Goal: Complete application form

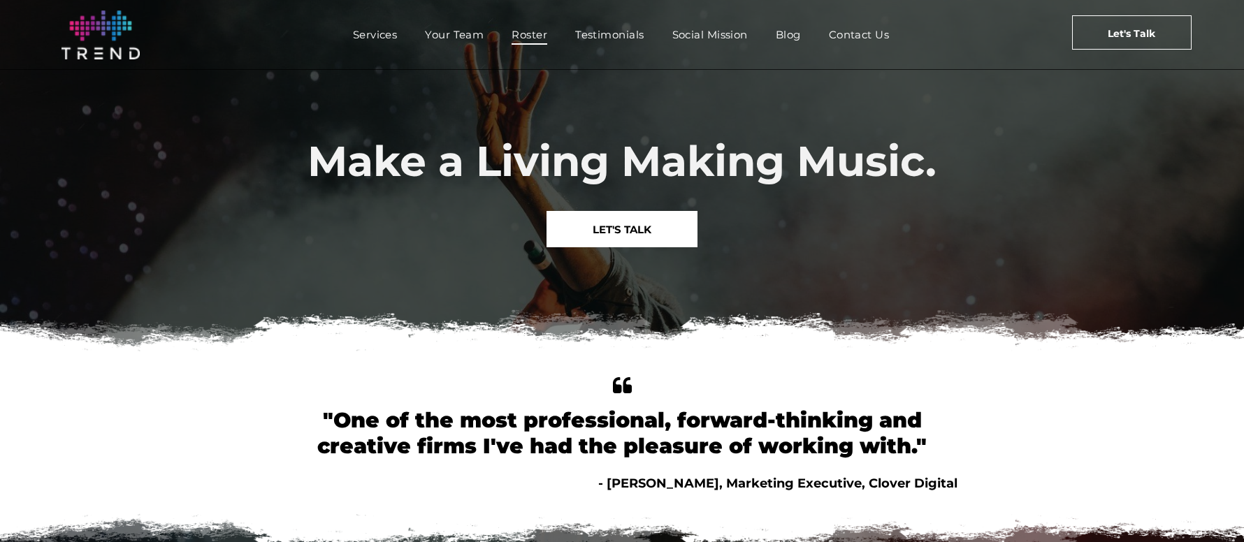
click at [525, 37] on span "Roster" at bounding box center [530, 34] width 36 height 20
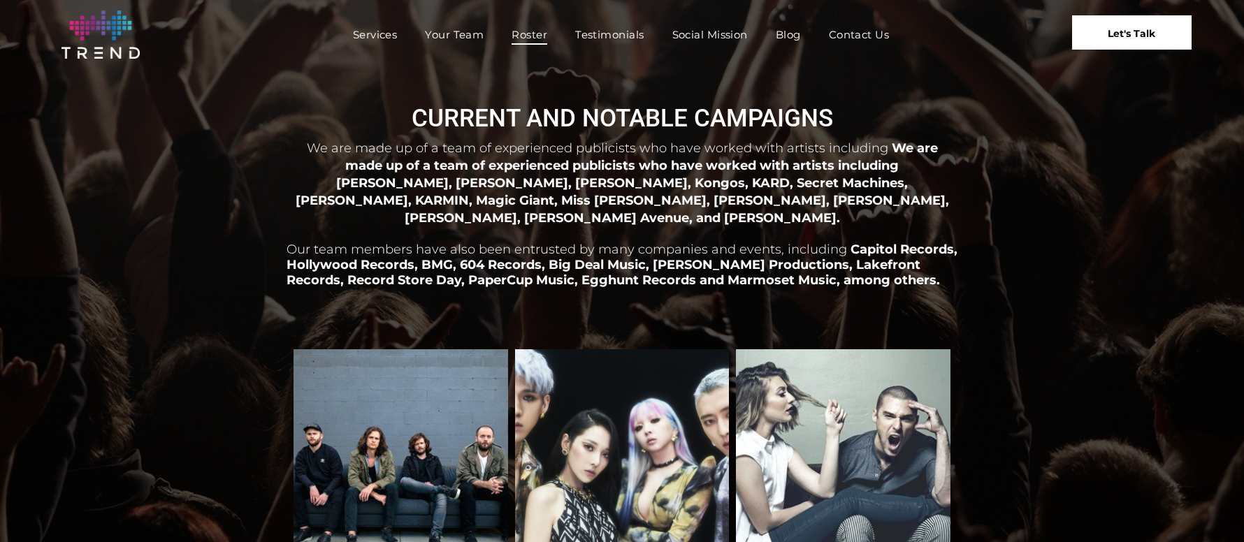
click at [1127, 35] on span "Let's Talk" at bounding box center [1132, 33] width 48 height 35
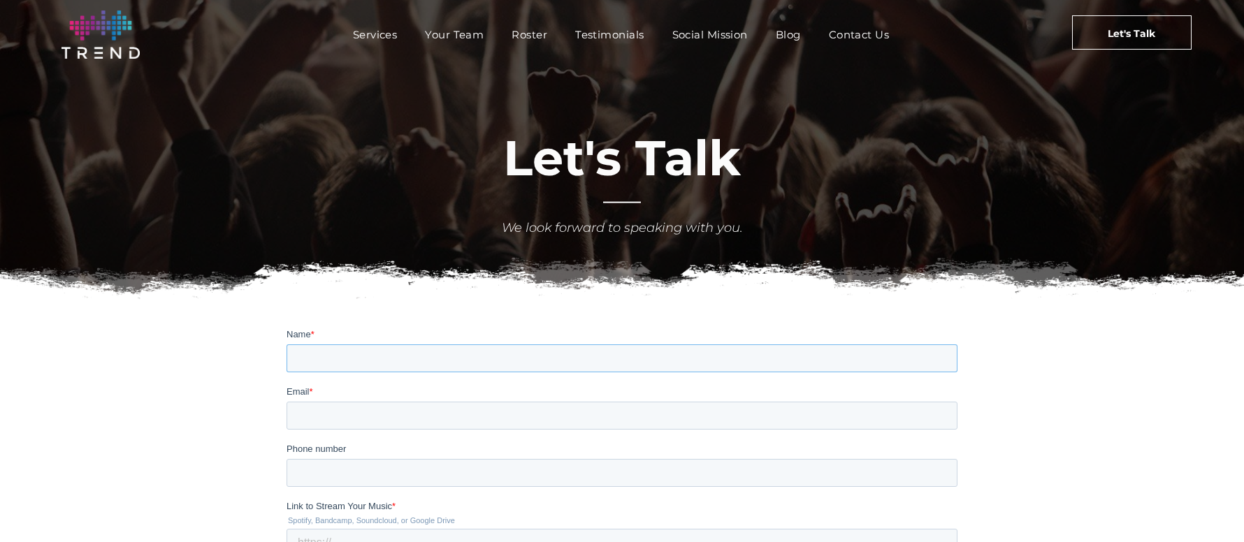
click at [674, 347] on input "Name *" at bounding box center [622, 358] width 671 height 28
type input "[PERSON_NAME]"
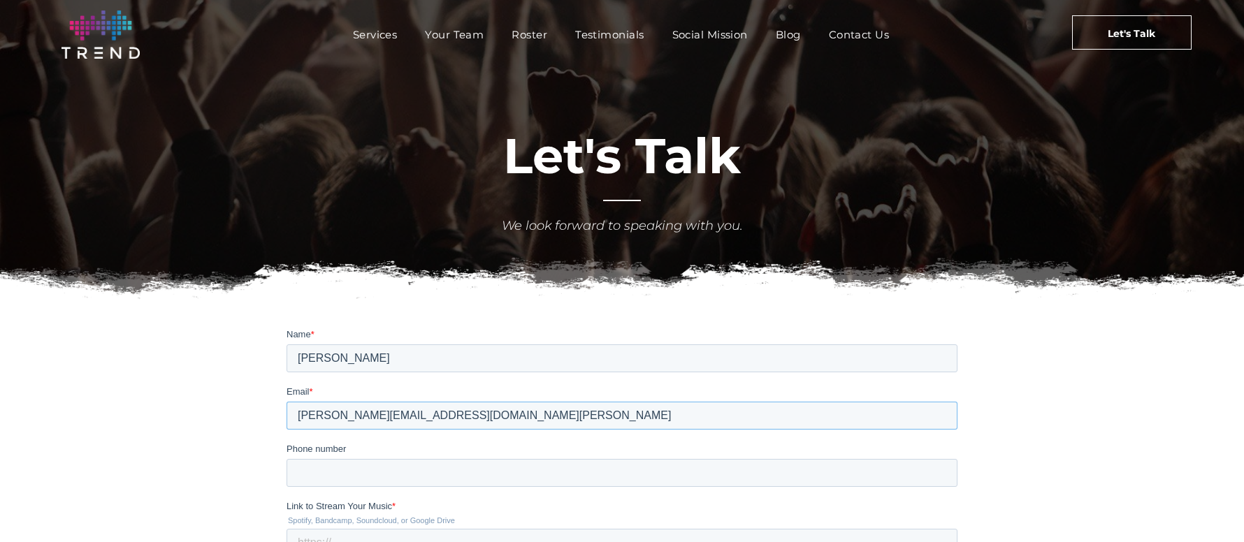
type input "[PERSON_NAME][EMAIL_ADDRESS][DOMAIN_NAME][PERSON_NAME]"
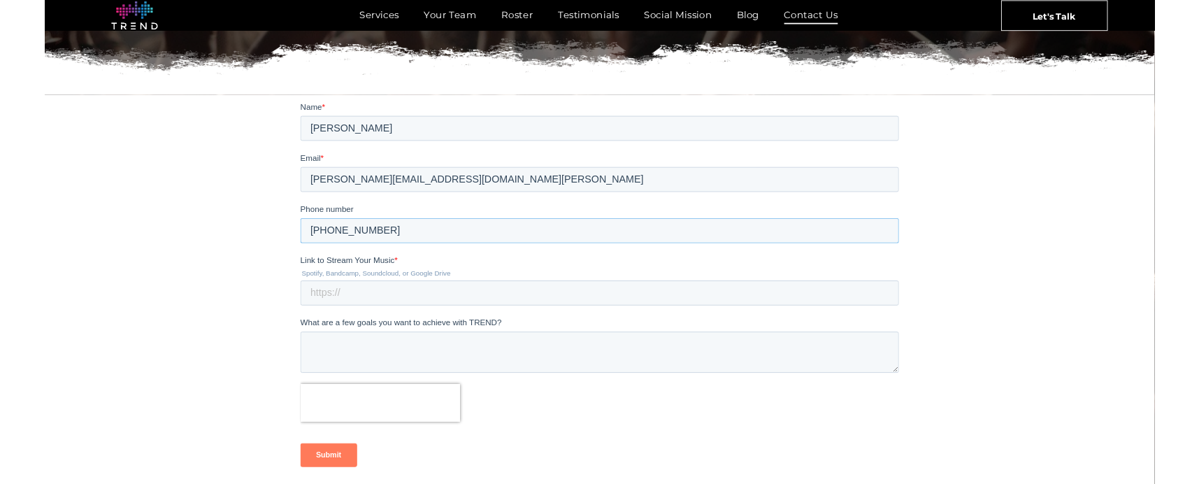
scroll to position [215, 0]
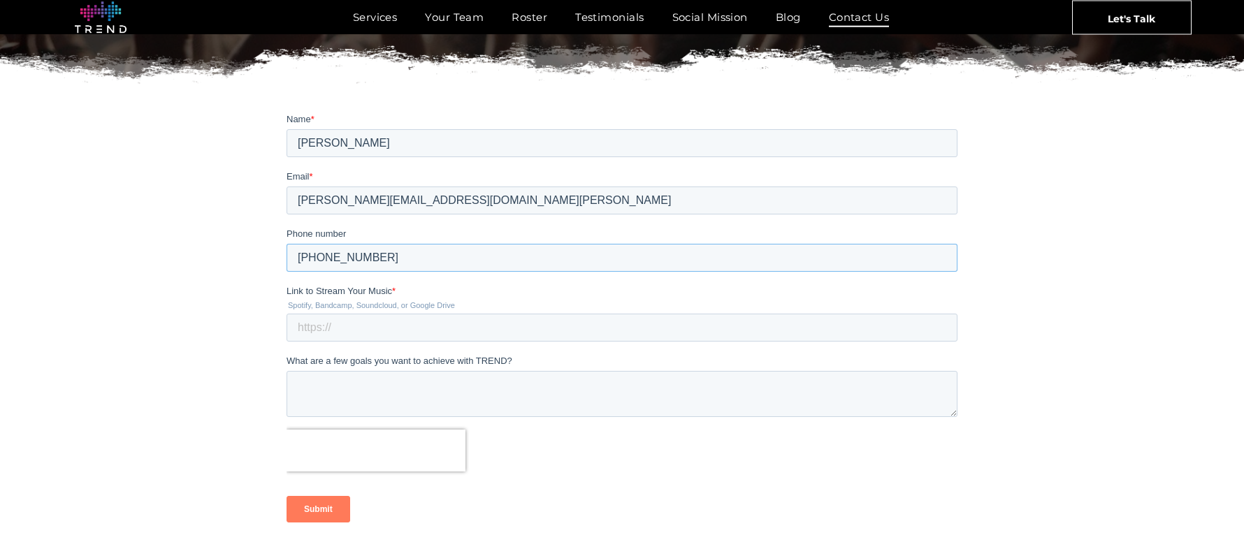
type input "[PHONE_NUMBER]"
click at [349, 391] on textarea "What are a few goals you want to achieve with TREND?" at bounding box center [622, 394] width 671 height 46
click at [329, 386] on textarea "Hello! This is a referral from Hunter." at bounding box center [622, 394] width 671 height 46
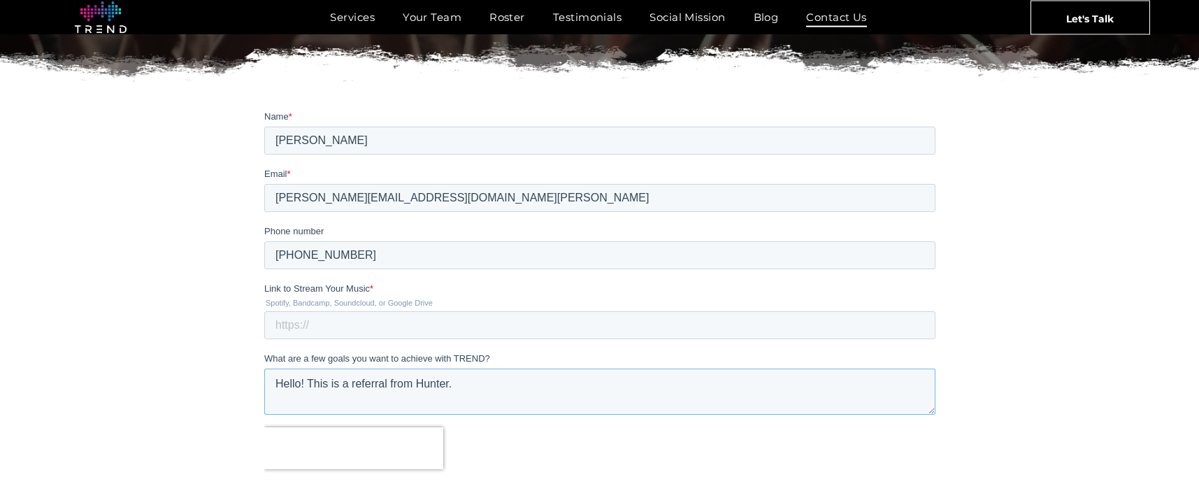
click at [463, 384] on textarea "Hello! This is a referral from Hunter." at bounding box center [599, 391] width 671 height 46
paste textarea "I’m looking for a bio writer [PERSON_NAME] and potential publicist for a releas…"
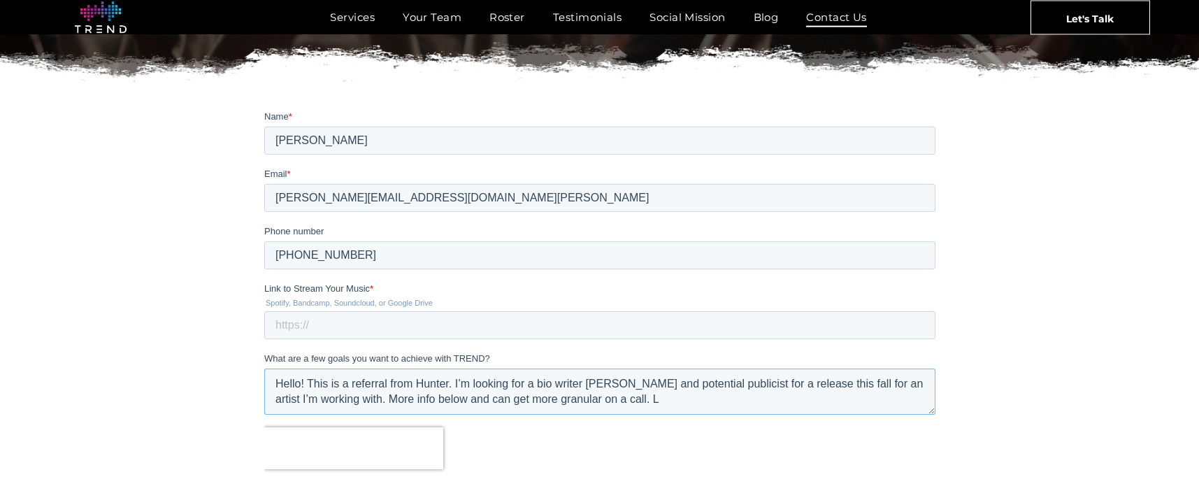
click at [470, 382] on textarea "Hello! This is a referral from Hunter. I’m looking for a bio writer [PERSON_NAM…" at bounding box center [599, 391] width 671 height 46
drag, startPoint x: 776, startPoint y: 384, endPoint x: 805, endPoint y: 383, distance: 29.4
click at [805, 383] on textarea "Hello! This is a referral from Hunter. I’m the project manager for an indie art…" at bounding box center [599, 391] width 671 height 46
drag, startPoint x: 847, startPoint y: 383, endPoint x: 798, endPoint y: 384, distance: 48.9
click at [798, 384] on textarea "Hello! This is a referral from Hunter. I’m the project manager for an indie art…" at bounding box center [599, 391] width 671 height 46
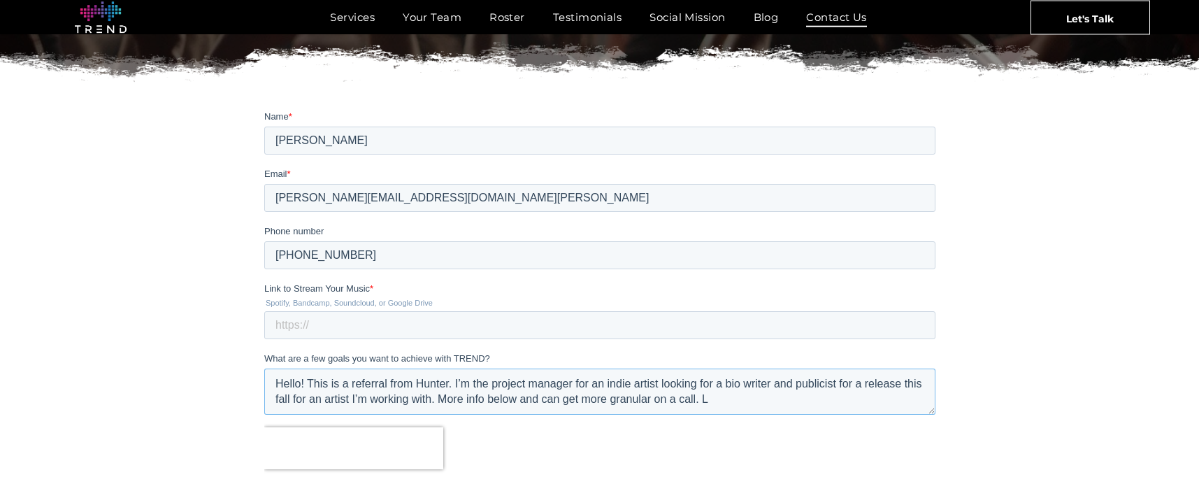
click at [859, 387] on textarea "Hello! This is a referral from Hunter. I’m the project manager for an indie art…" at bounding box center [599, 391] width 671 height 46
click at [603, 379] on textarea "Hello! This is a referral from Hunter. I’m the project manager for an indie art…" at bounding box center [599, 391] width 671 height 46
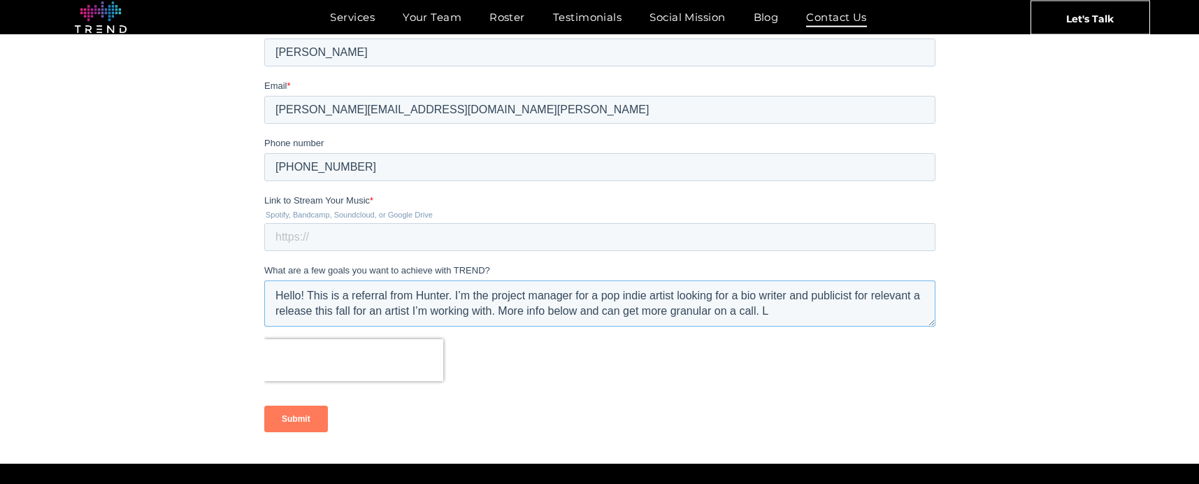
drag, startPoint x: 511, startPoint y: 311, endPoint x: 659, endPoint y: 315, distance: 147.6
click at [659, 315] on textarea "Hello! This is a referral from Hunter. I’m the project manager for a pop indie …" at bounding box center [599, 303] width 671 height 46
click at [787, 315] on textarea "Hello! This is a referral from Hunter. I’m the project manager for a pop indie …" at bounding box center [599, 303] width 671 height 46
click at [916, 293] on textarea "Hello! This is a referral from Hunter. I’m the project manager for a pop indie …" at bounding box center [599, 303] width 671 height 46
click at [674, 292] on textarea "Hello! This is a referral from Hunter. I’m the project manager for a pop indie …" at bounding box center [599, 303] width 671 height 46
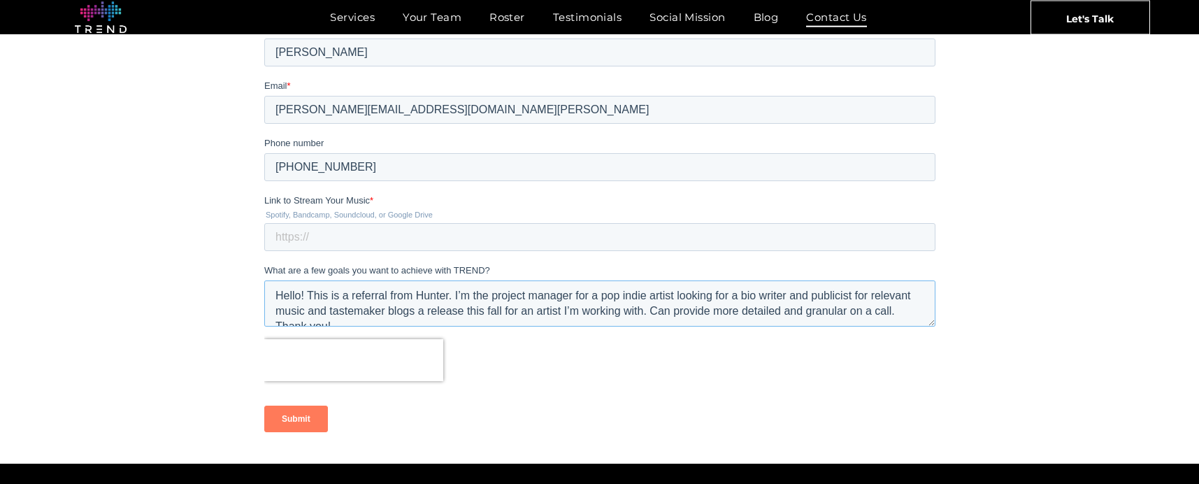
scroll to position [15, 0]
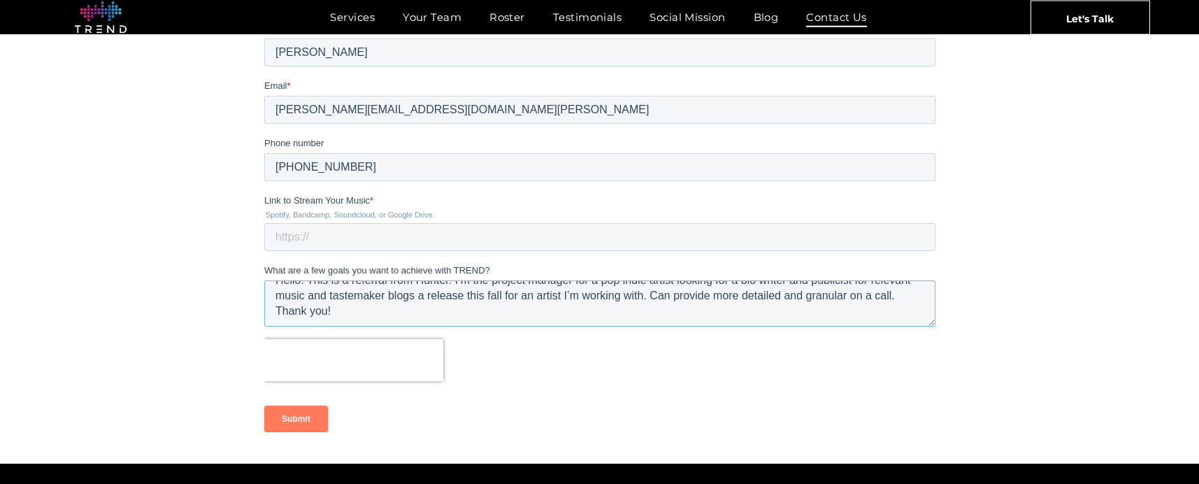
click at [898, 297] on textarea "Hello! This is a referral from Hunter. I’m the project manager for a pop indie …" at bounding box center [599, 303] width 671 height 46
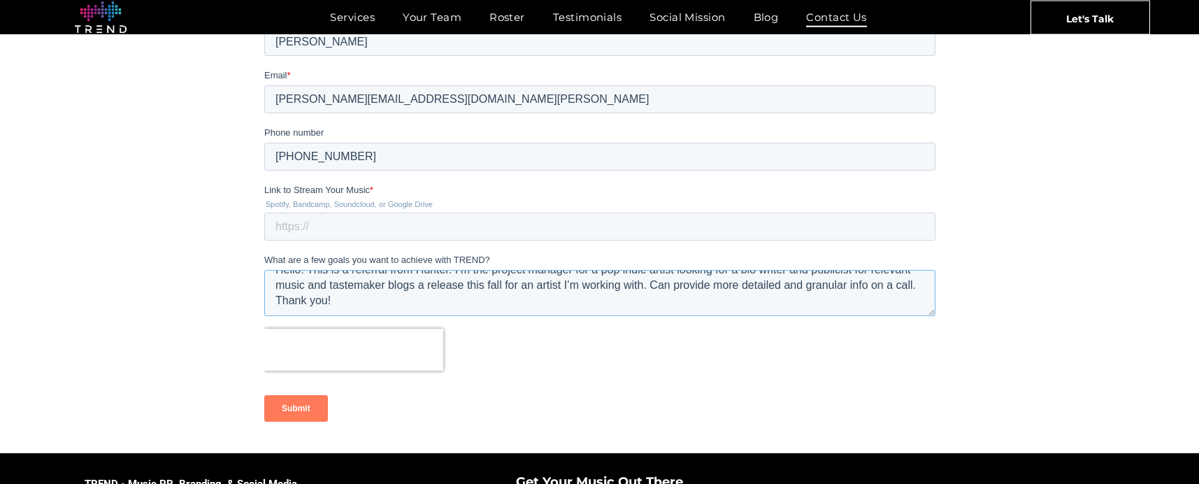
scroll to position [0, 0]
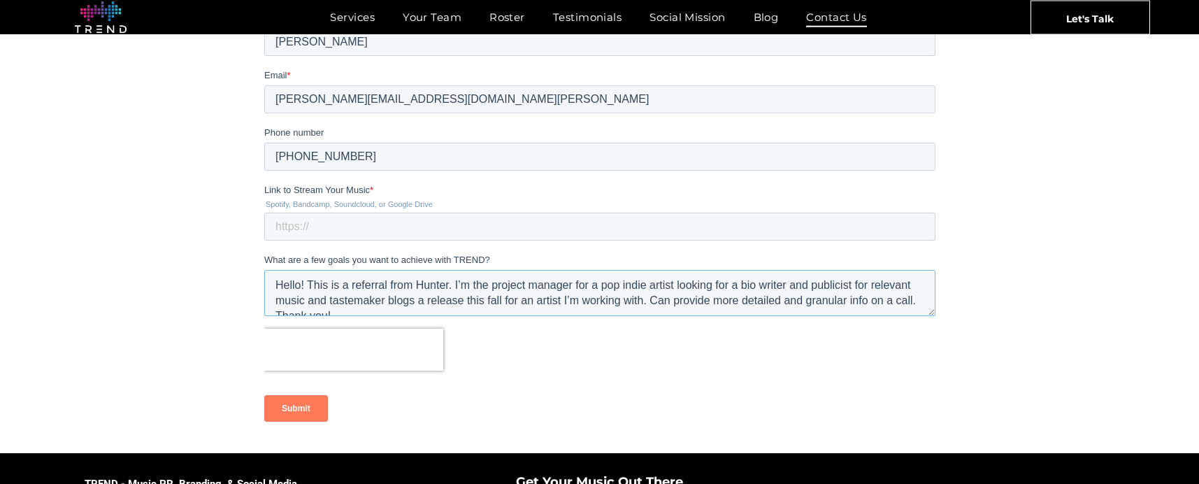
click at [459, 301] on textarea "Hello! This is a referral from Hunter. I’m the project manager for a pop indie …" at bounding box center [599, 292] width 671 height 46
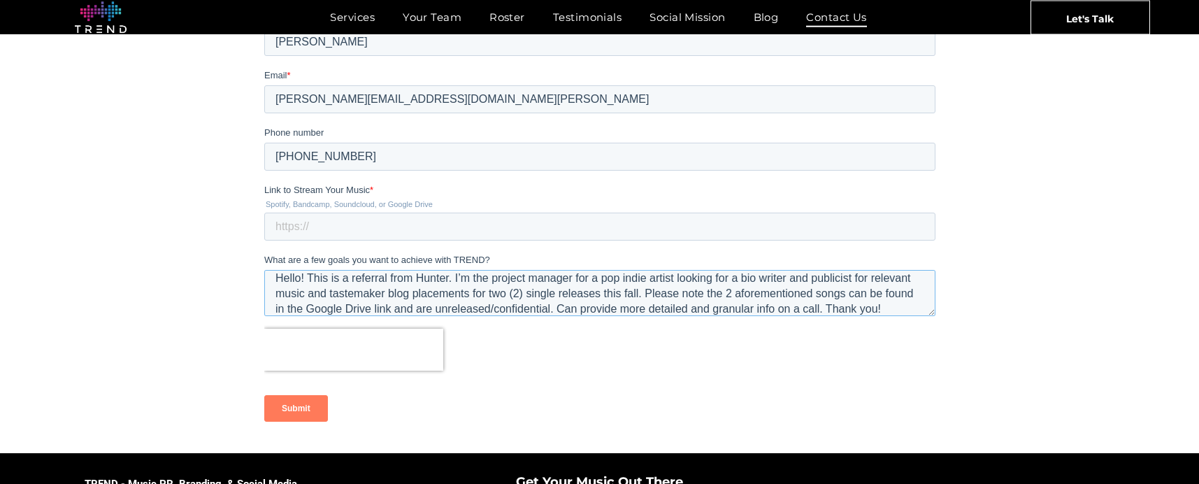
scroll to position [31, 0]
type textarea "Hello! This is a referral from Hunter. I’m the project manager for a pop indie …"
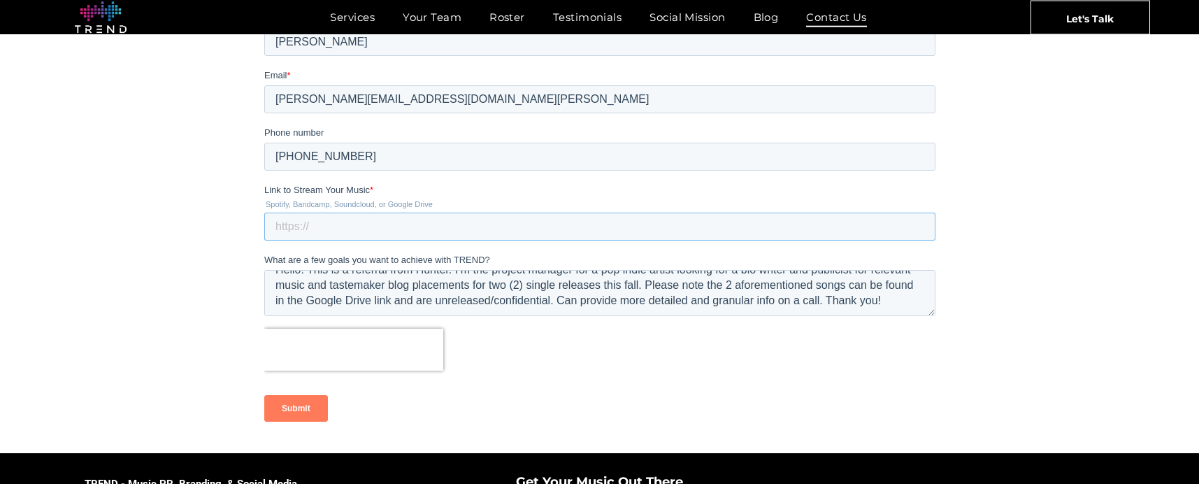
click at [382, 231] on input "Link to Stream Your Music *" at bounding box center [599, 226] width 671 height 28
paste input "[URL][DOMAIN_NAME]"
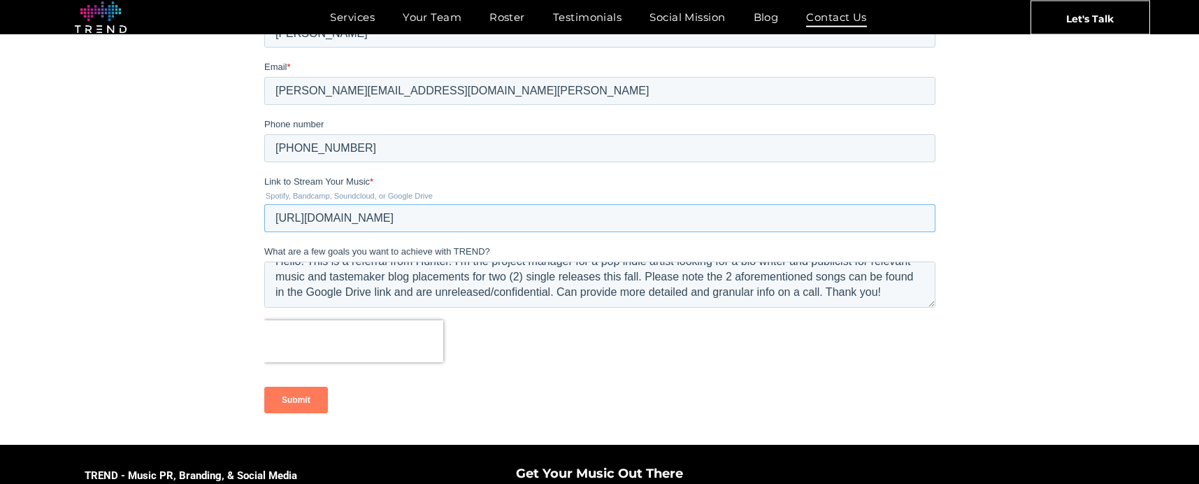
scroll to position [329, 0]
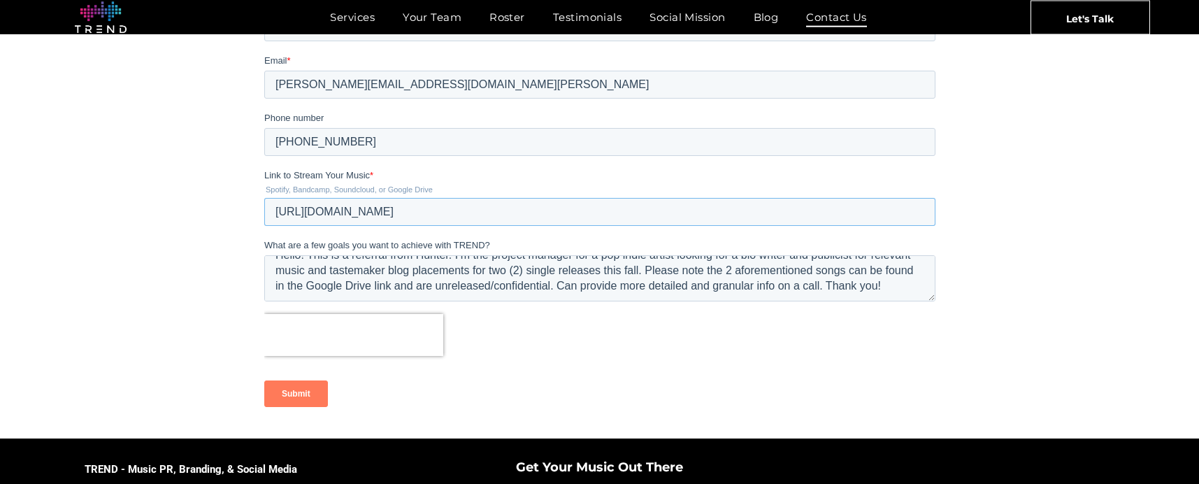
type input "[URL][DOMAIN_NAME]"
click at [301, 391] on input "Submit" at bounding box center [296, 393] width 64 height 27
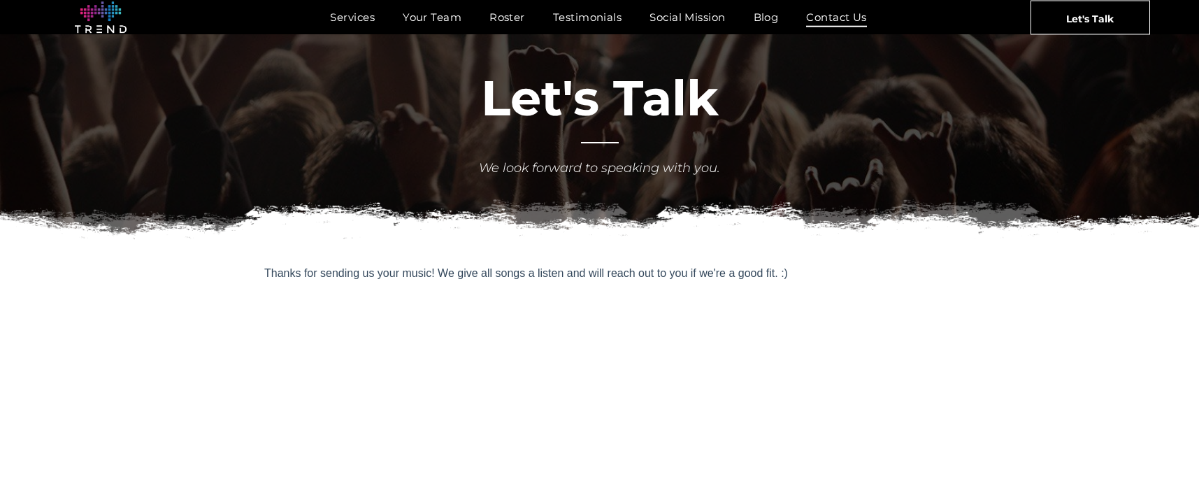
scroll to position [0, 0]
